Goal: Browse casually: Explore the website without a specific task or goal

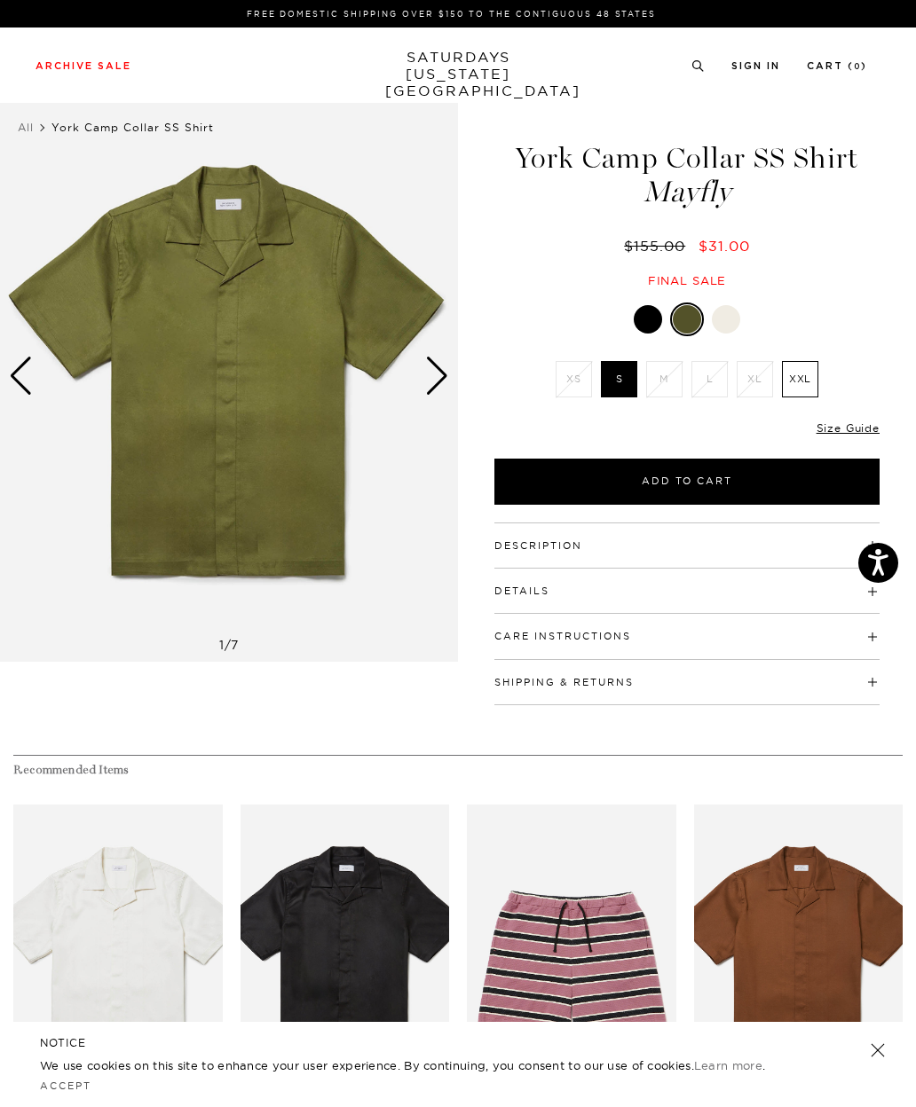
click at [737, 315] on div at bounding box center [726, 319] width 28 height 28
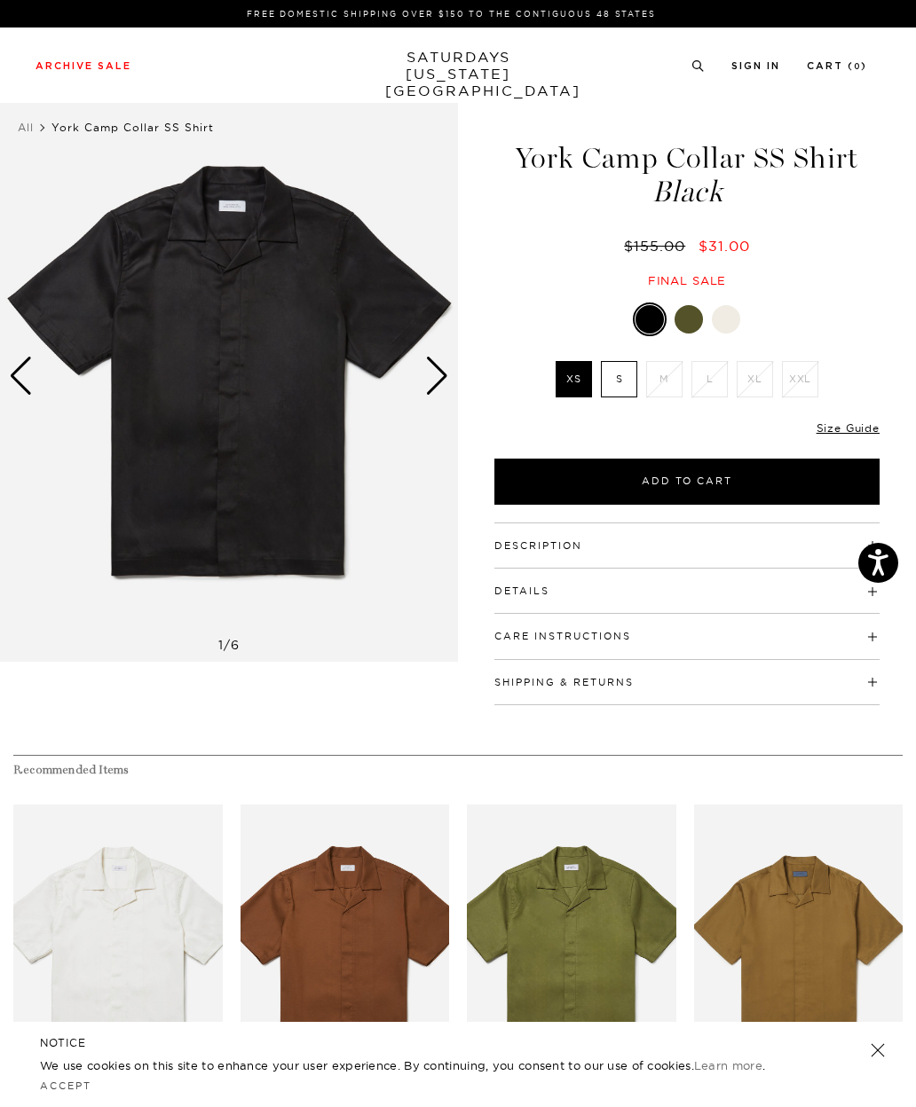
click at [416, 71] on link "SATURDAYS NEW YORK CITY" at bounding box center [458, 74] width 146 height 51
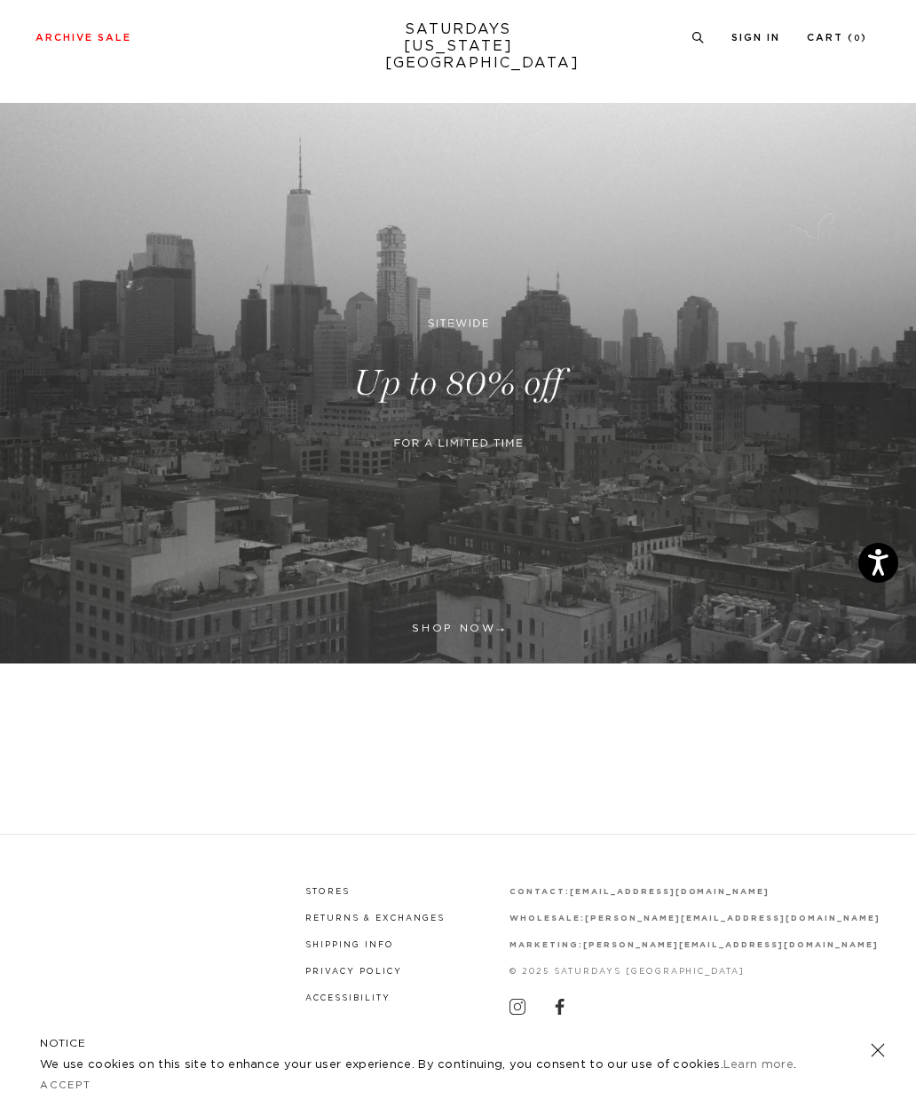
scroll to position [73, 0]
click at [465, 555] on link at bounding box center [458, 383] width 916 height 561
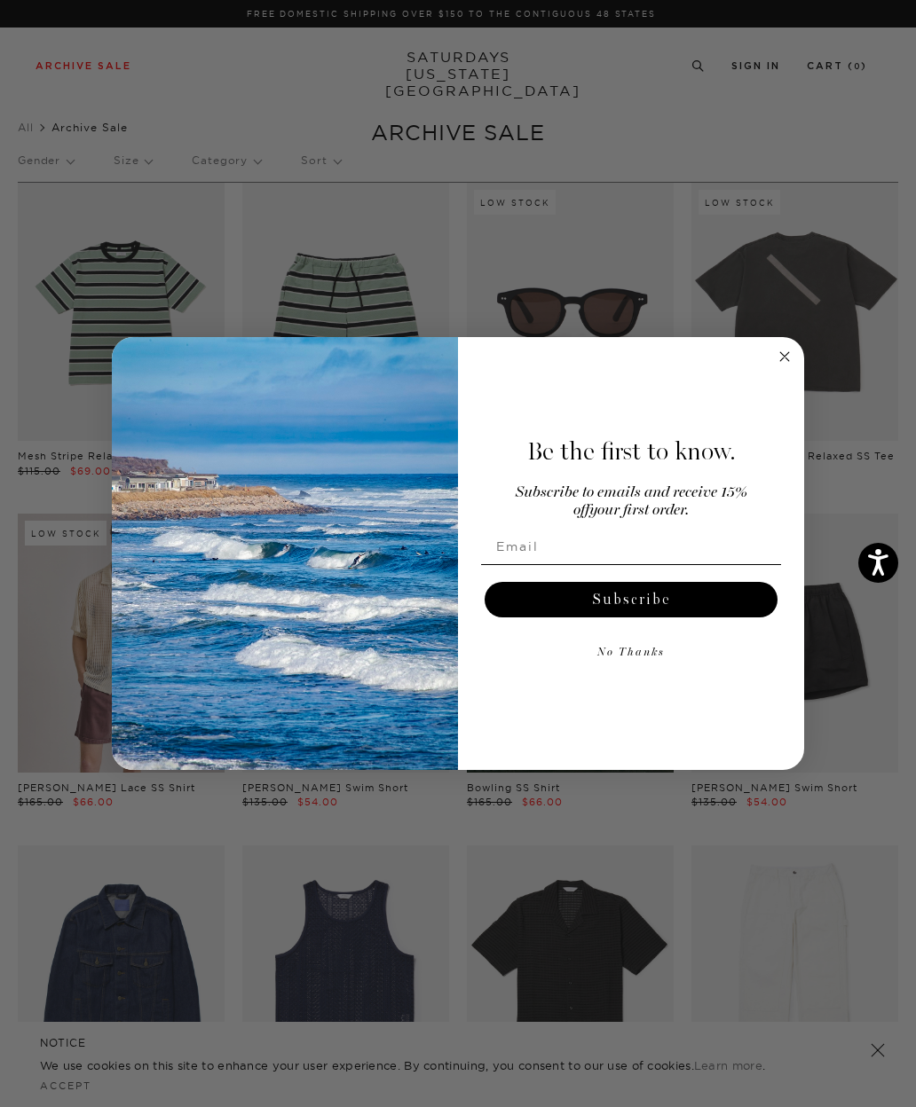
click at [777, 366] on icon "Close dialog" at bounding box center [784, 356] width 21 height 21
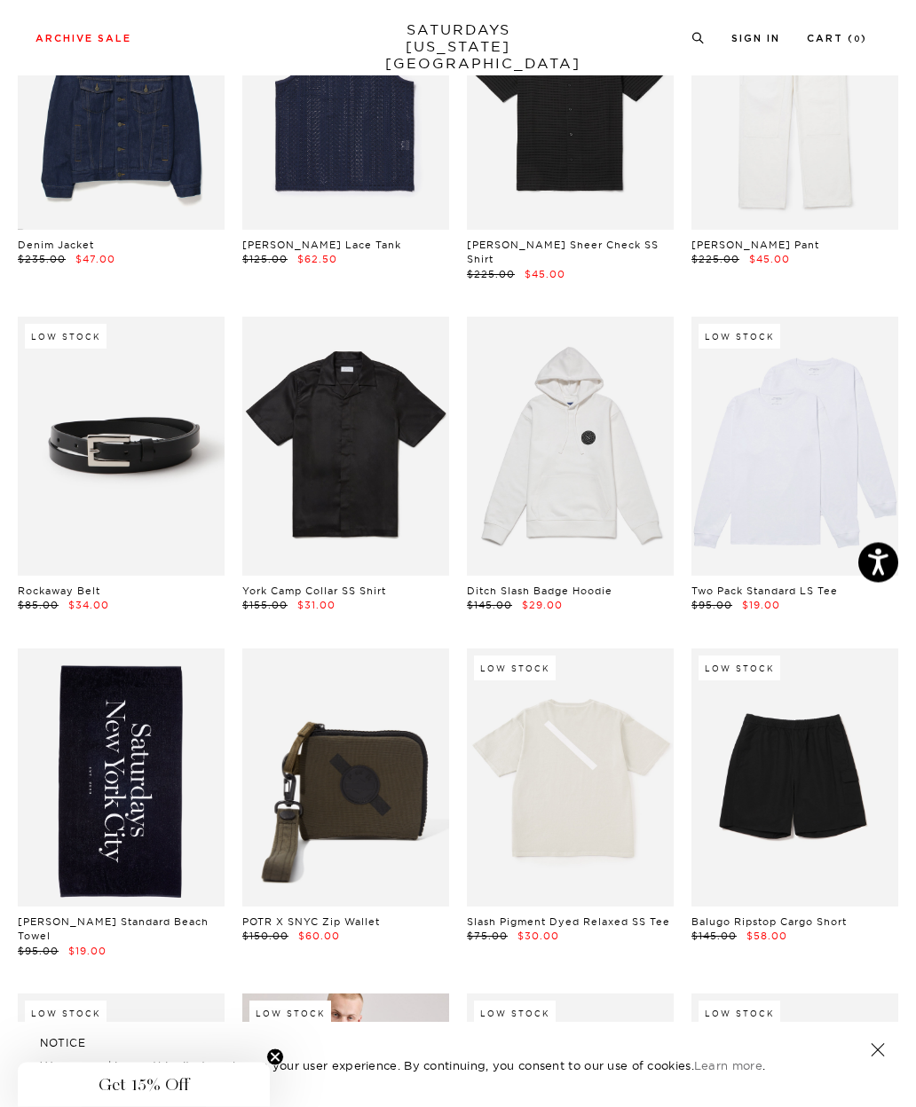
scroll to position [874, 0]
click at [585, 455] on link at bounding box center [570, 446] width 207 height 258
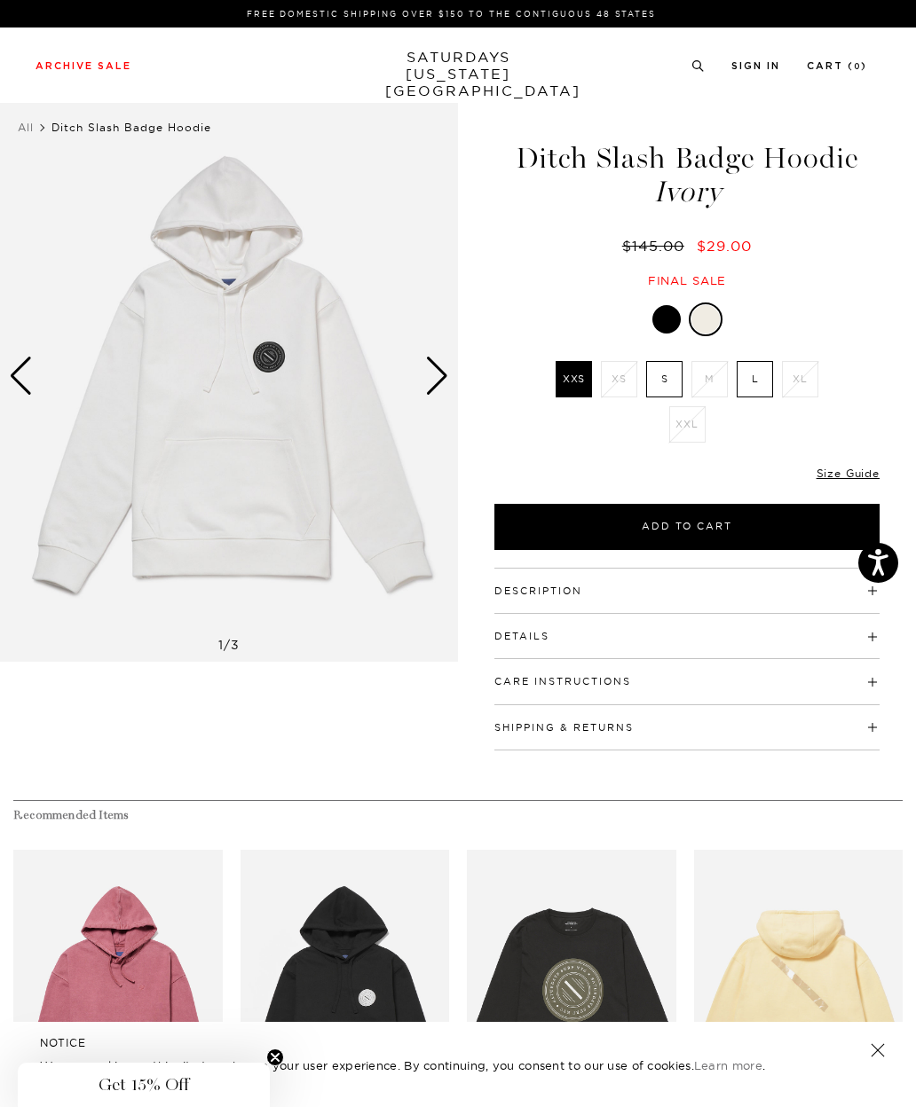
click at [425, 372] on div "Next slide" at bounding box center [437, 376] width 24 height 39
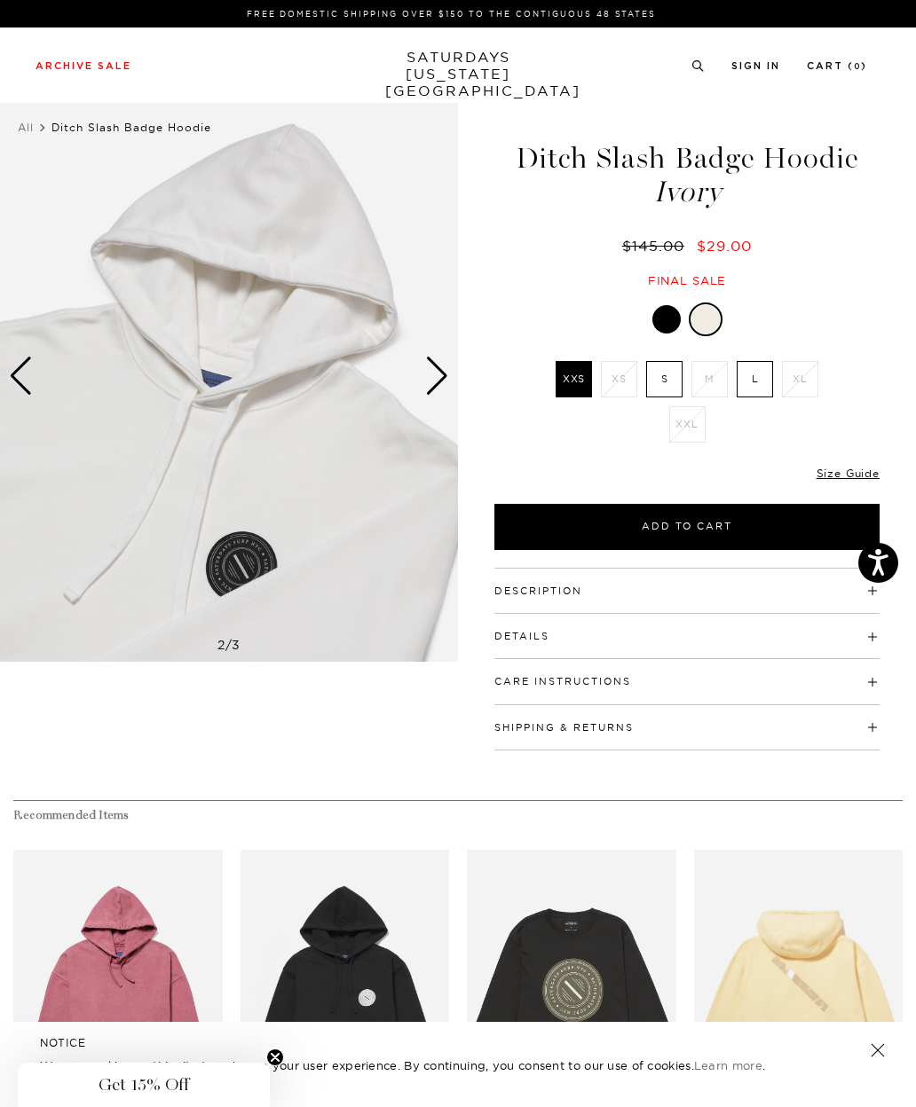
click at [424, 371] on img at bounding box center [229, 376] width 458 height 572
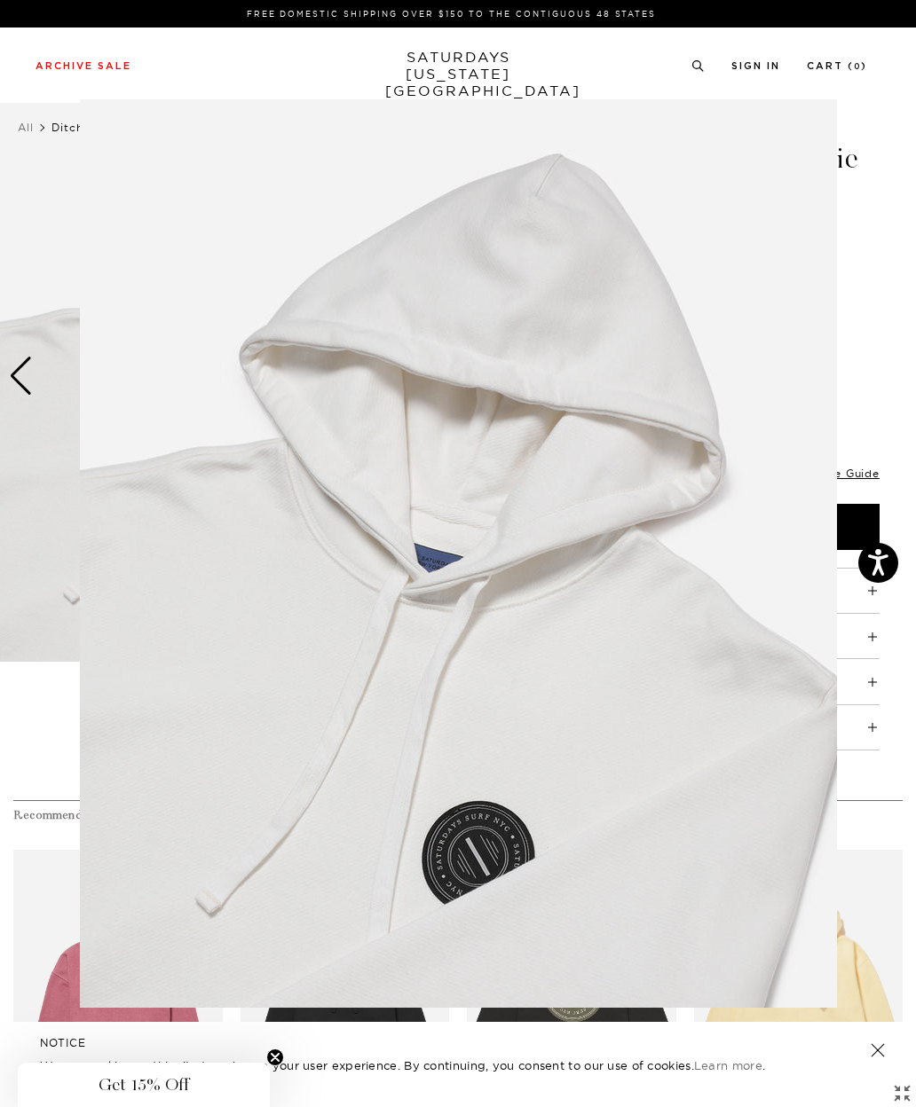
click at [885, 250] on figure at bounding box center [458, 553] width 916 height 1107
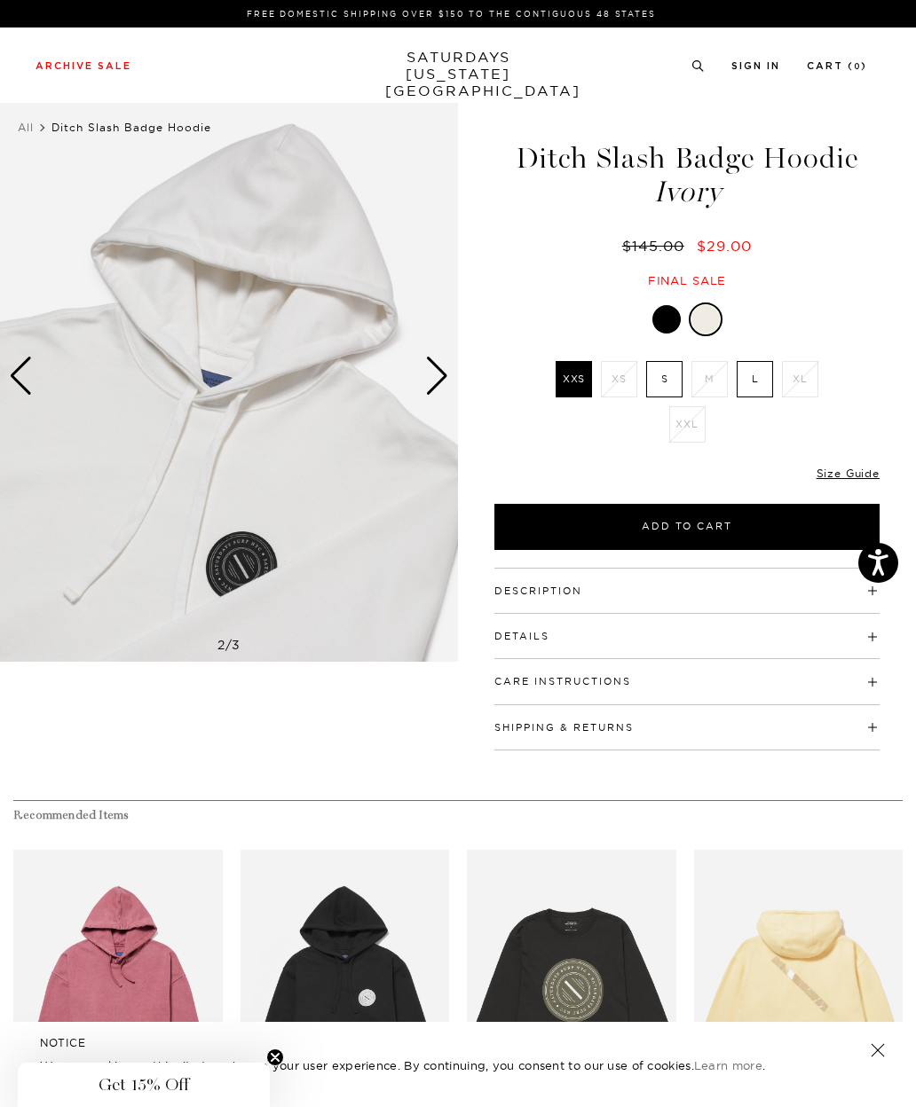
click at [410, 421] on img at bounding box center [229, 376] width 458 height 572
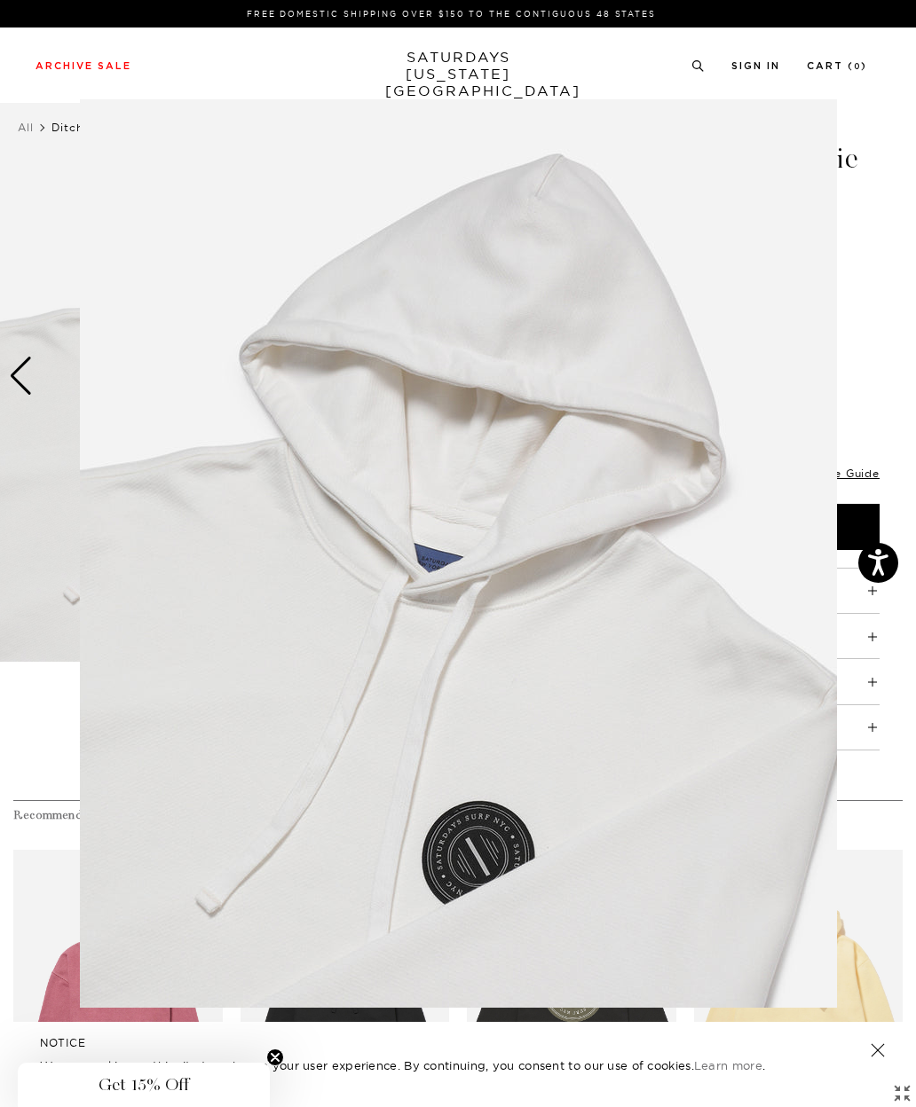
click at [434, 358] on img at bounding box center [458, 553] width 757 height 909
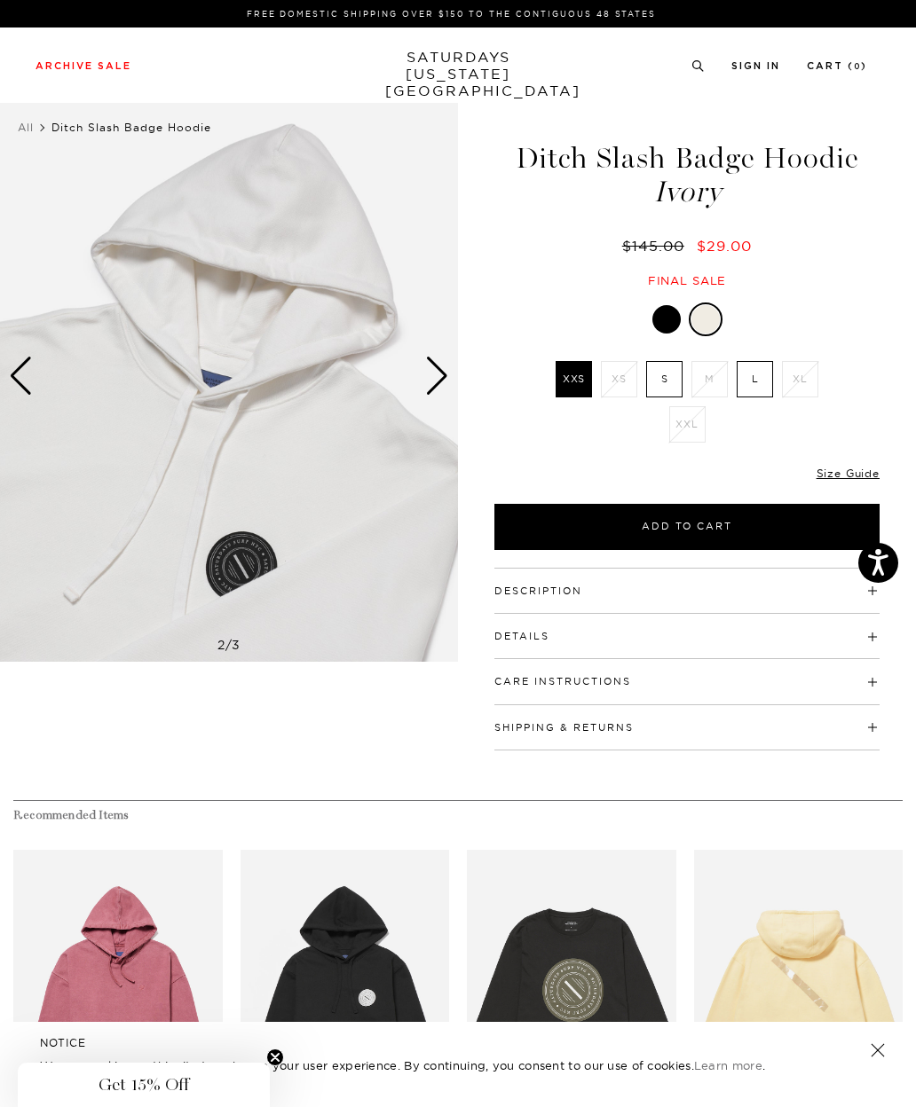
click at [433, 379] on div "Next slide" at bounding box center [437, 376] width 24 height 39
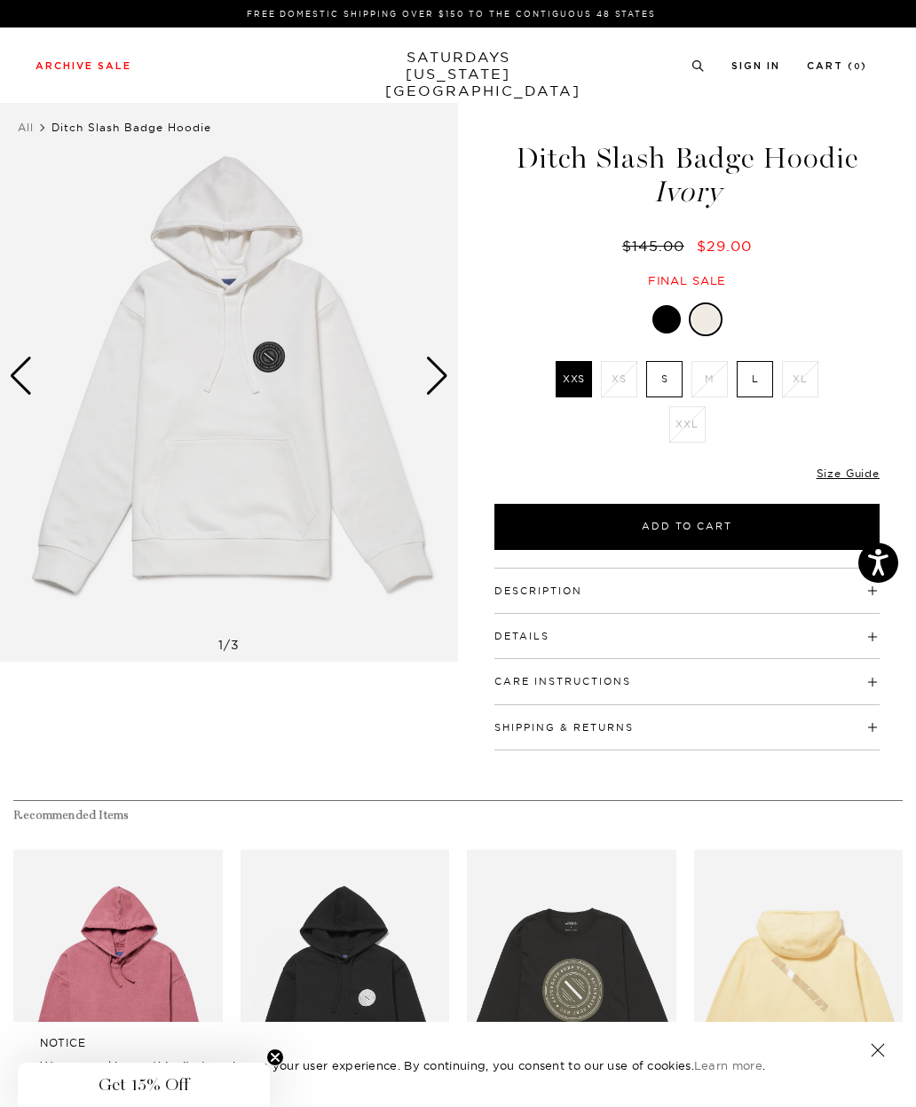
click at [756, 376] on label "L" at bounding box center [754, 379] width 36 height 36
click at [0, 0] on input "L" at bounding box center [0, 0] width 0 height 0
click at [663, 325] on div at bounding box center [666, 319] width 28 height 28
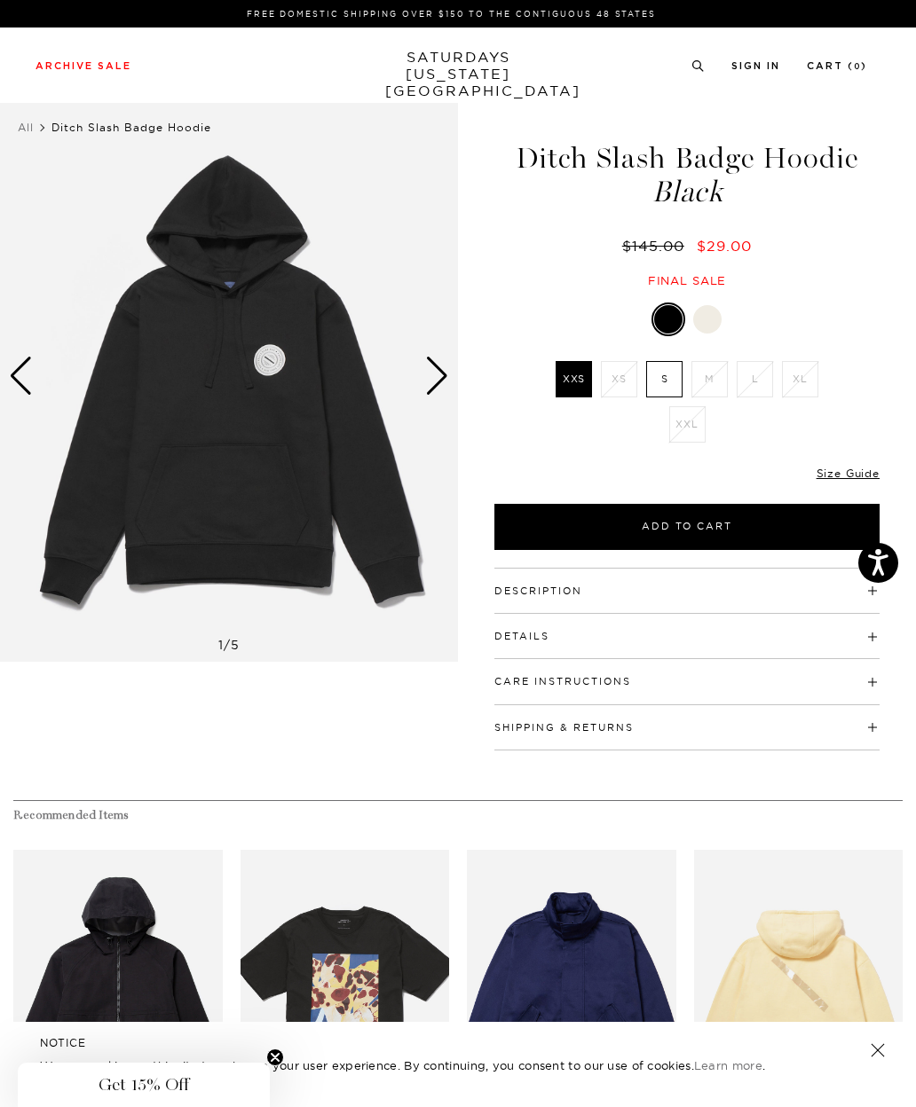
click at [704, 320] on div at bounding box center [707, 319] width 28 height 28
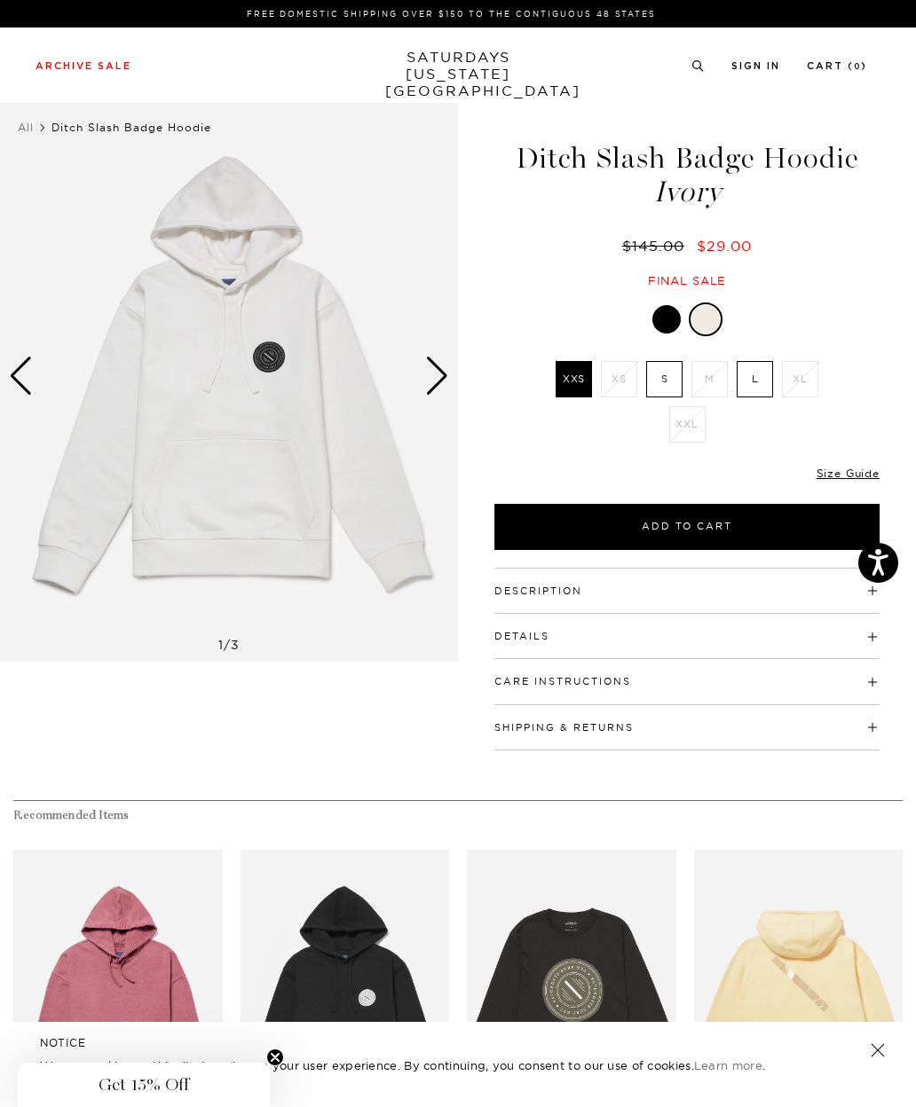
click at [757, 368] on label "L" at bounding box center [754, 379] width 36 height 36
click at [0, 0] on input "L" at bounding box center [0, 0] width 0 height 0
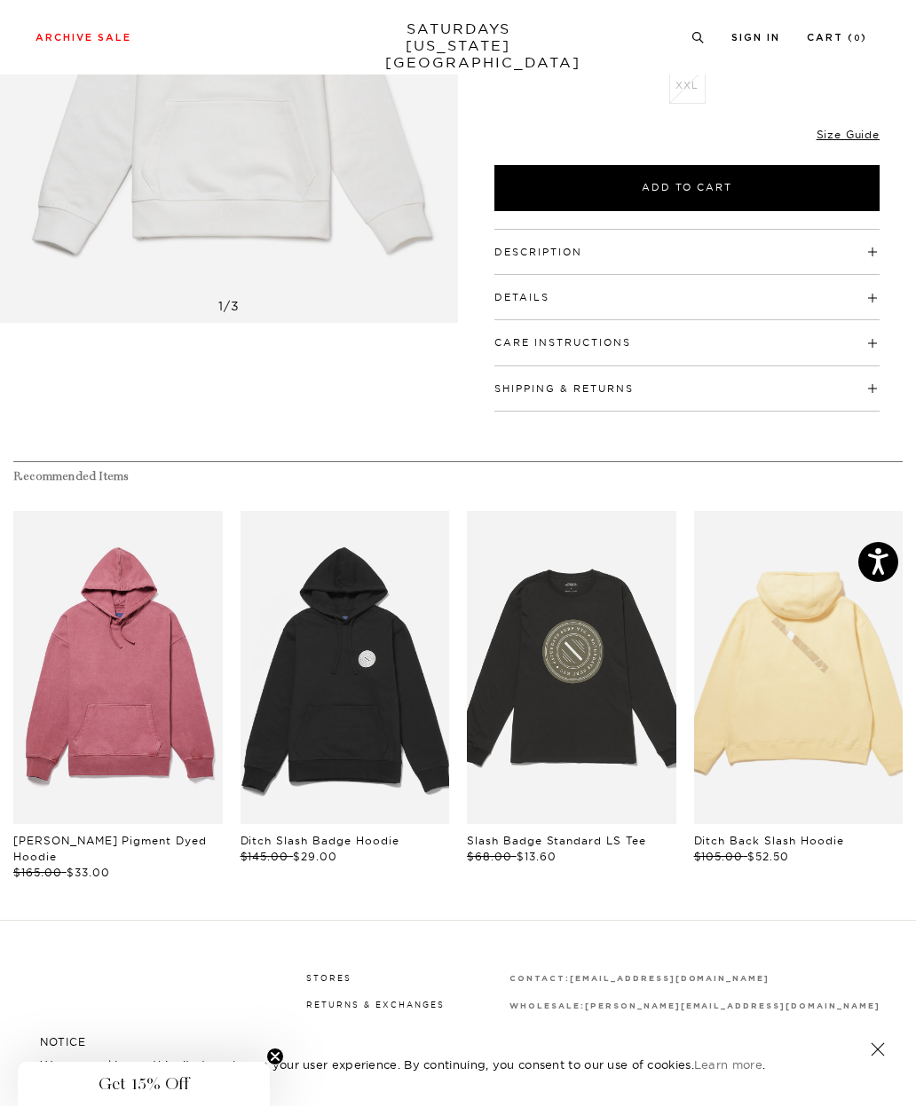
scroll to position [337, 0]
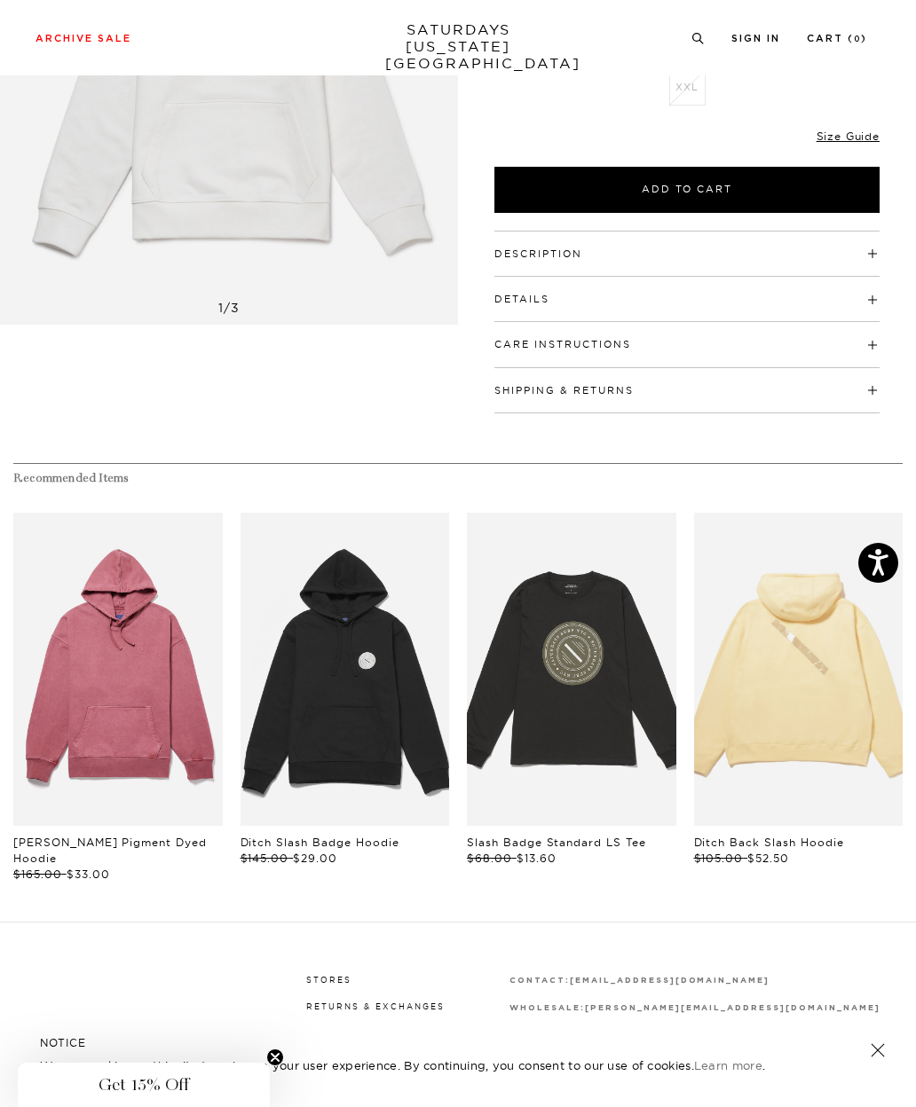
click at [287, 756] on link "files/U32428HD02-BLACK_04.jpg" at bounding box center [344, 669] width 209 height 313
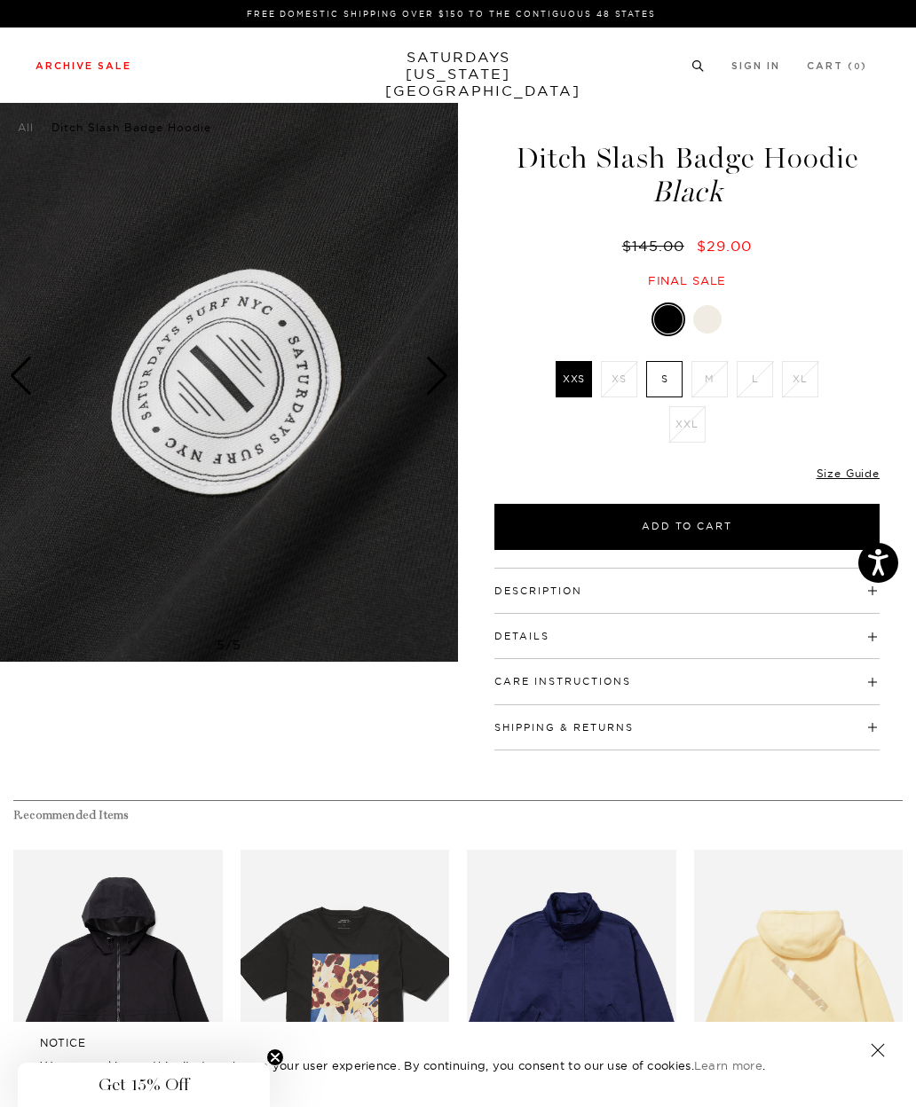
click at [26, 149] on link "Tees" at bounding box center [29, 149] width 22 height 12
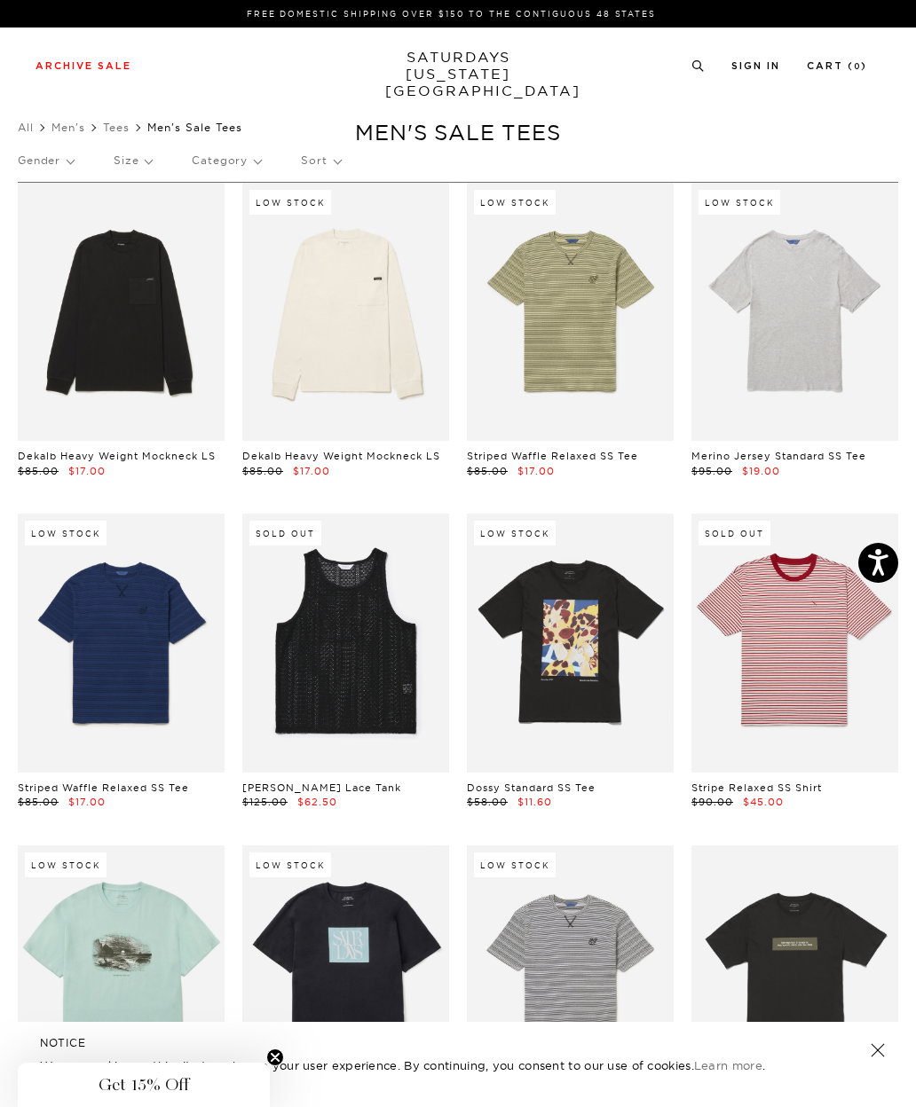
click at [825, 366] on link at bounding box center [794, 312] width 207 height 258
click at [111, 387] on link at bounding box center [121, 312] width 207 height 258
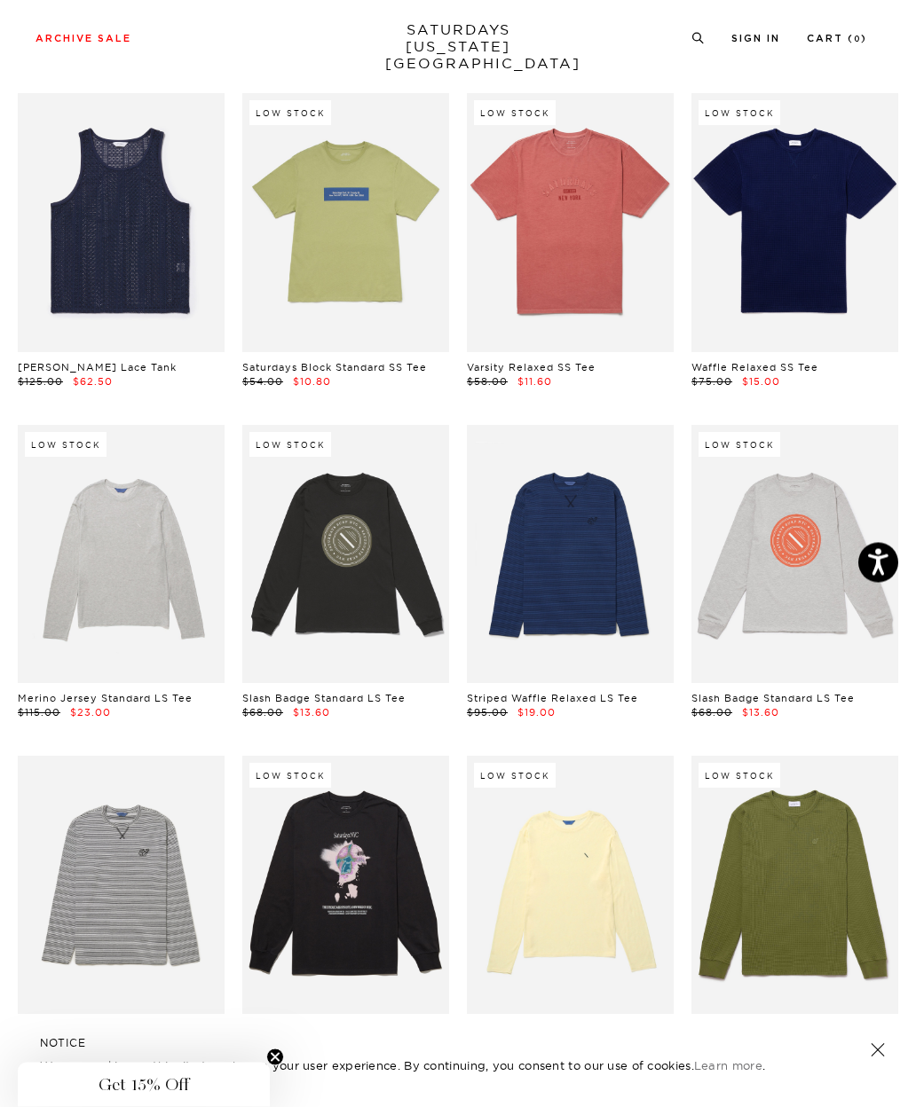
scroll to position [1100, 0]
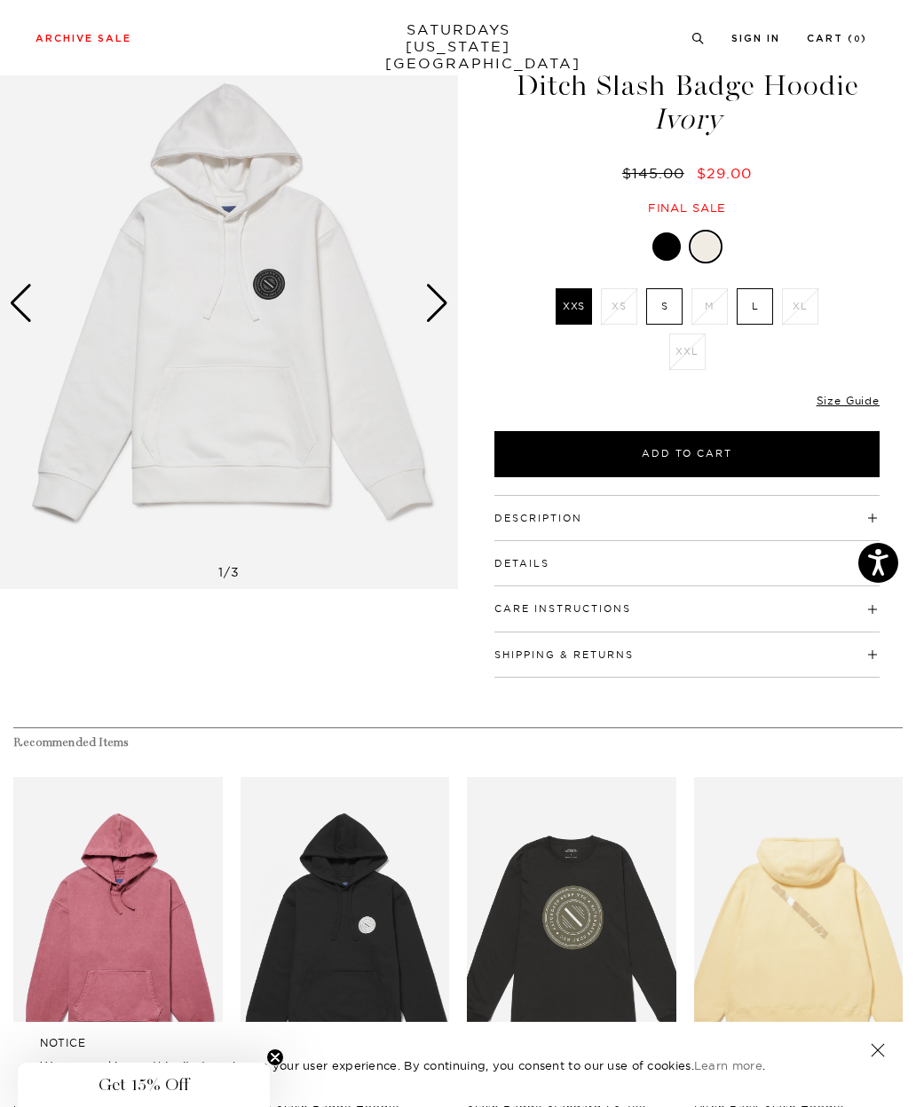
click at [491, 41] on link "SATURDAYS [US_STATE][GEOGRAPHIC_DATA]" at bounding box center [458, 46] width 146 height 51
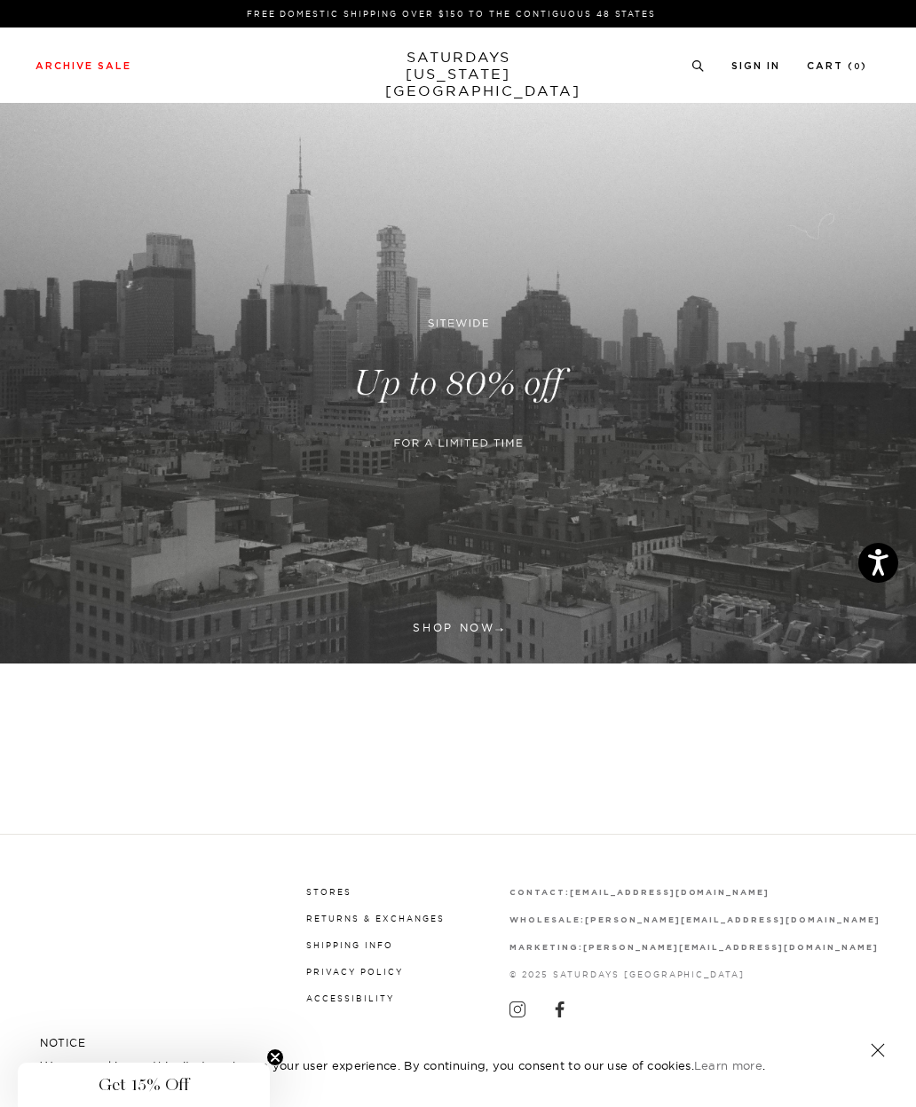
click at [571, 328] on link at bounding box center [458, 383] width 916 height 561
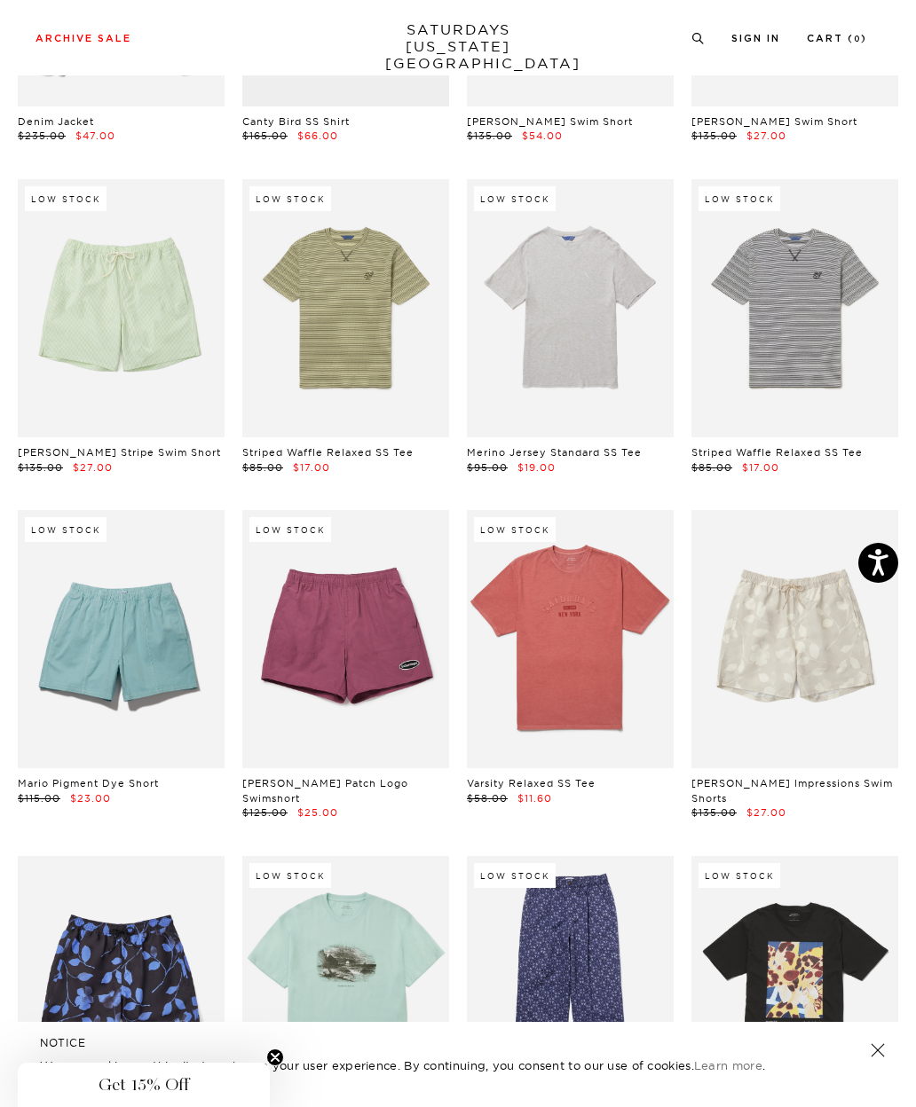
scroll to position [5058, 0]
